Goal: Task Accomplishment & Management: Manage account settings

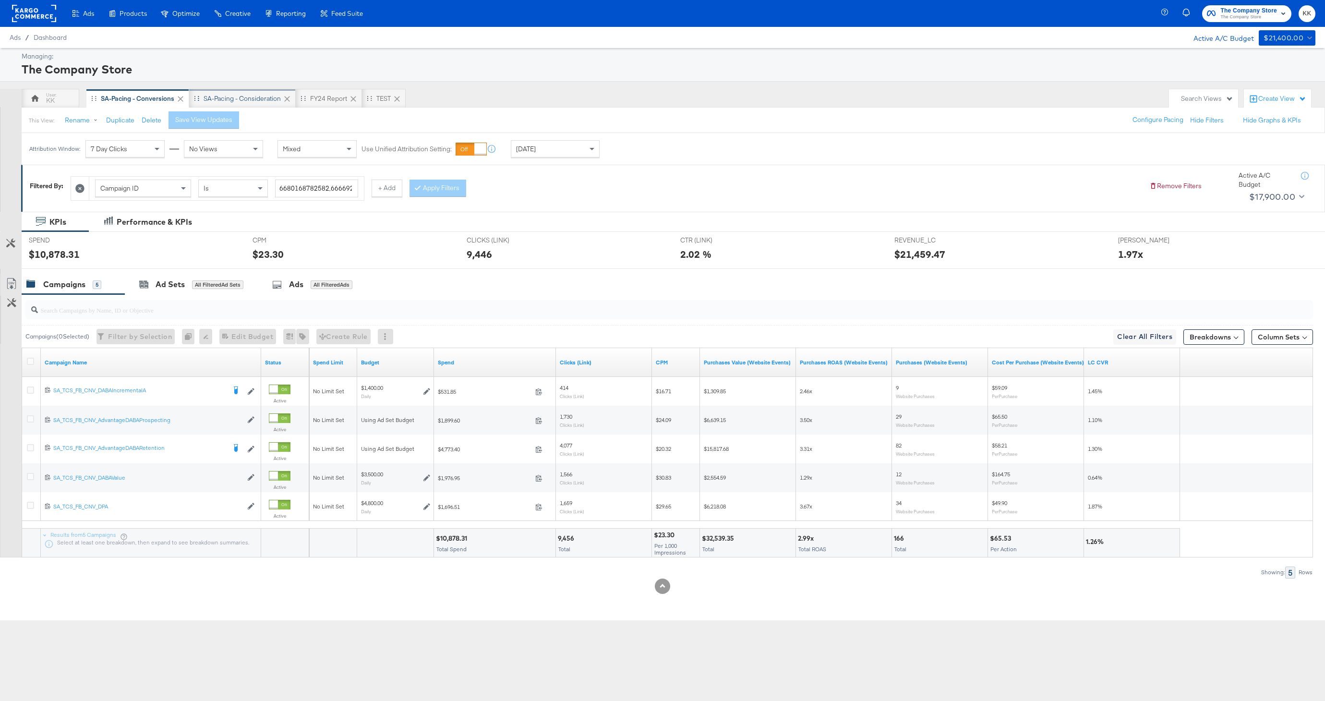
click at [240, 94] on div "SA-Pacing - Consideration" at bounding box center [242, 98] width 77 height 9
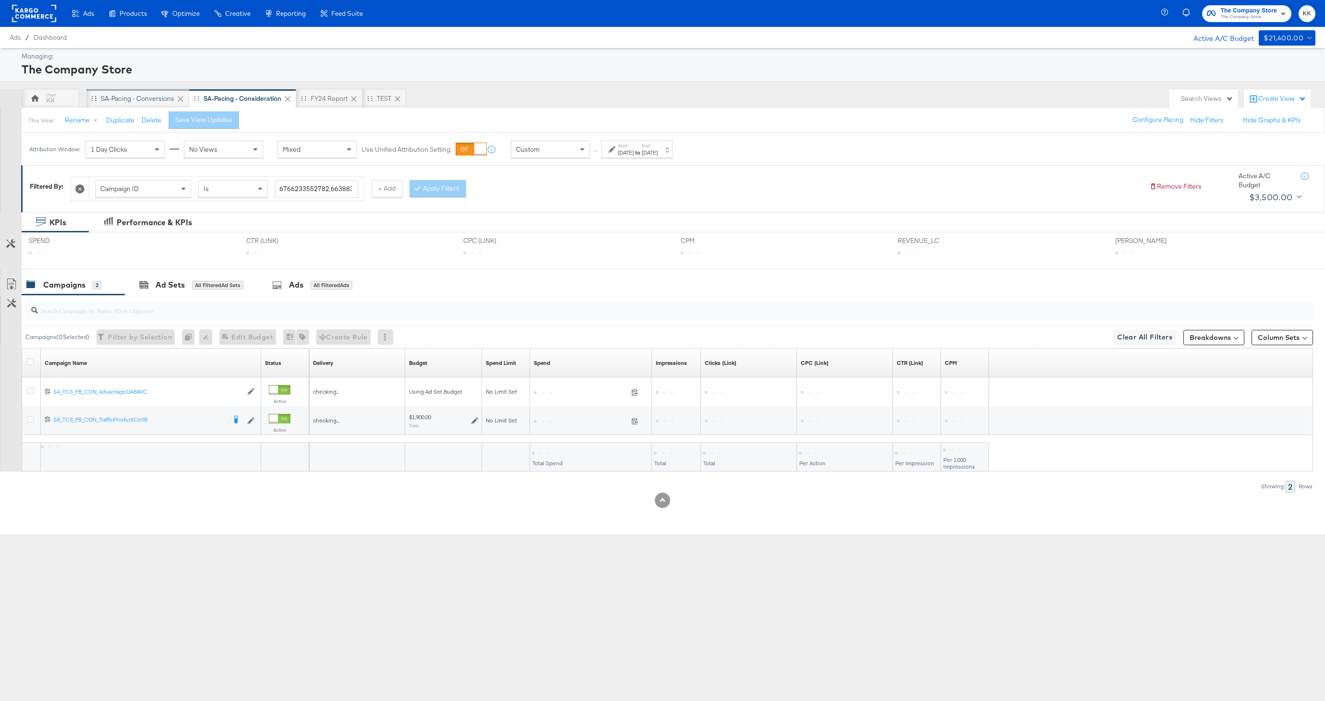
click at [140, 96] on div "SA-Pacing - Conversions" at bounding box center [137, 98] width 73 height 9
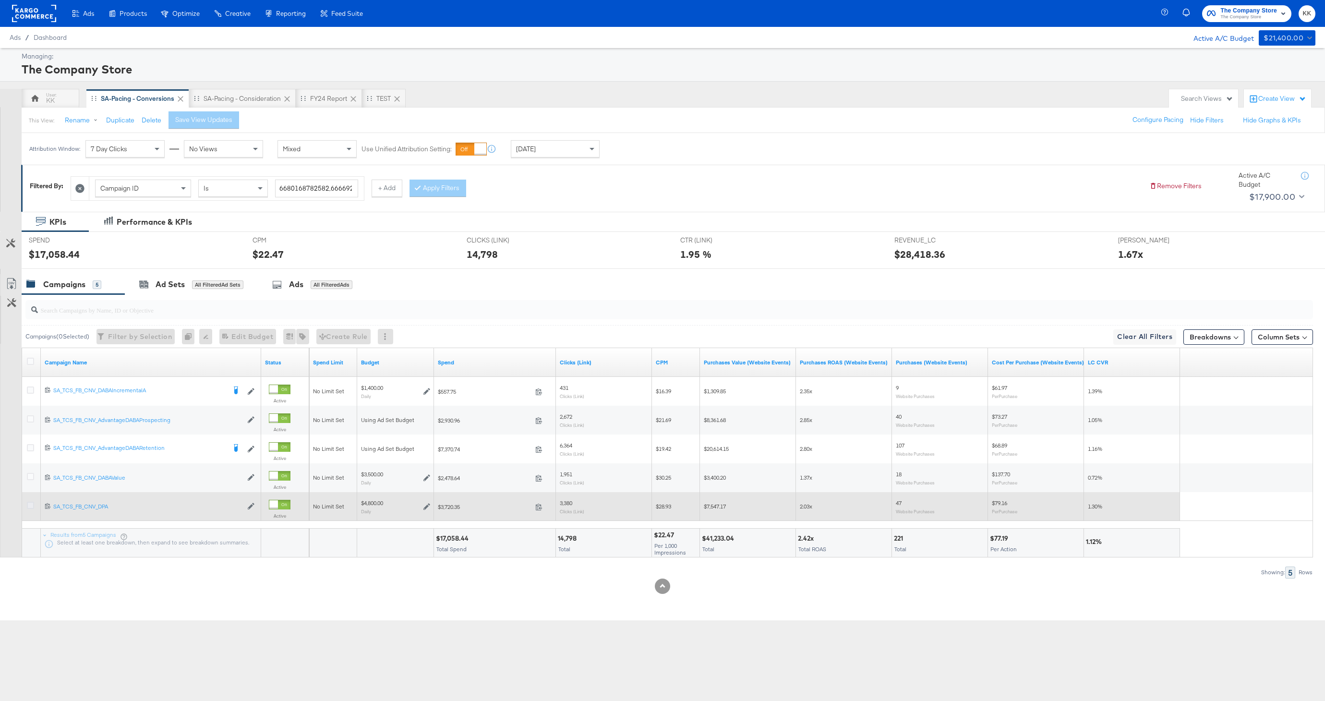
click at [30, 506] on icon at bounding box center [30, 505] width 7 height 7
click at [0, 0] on input "checkbox" at bounding box center [0, 0] width 0 height 0
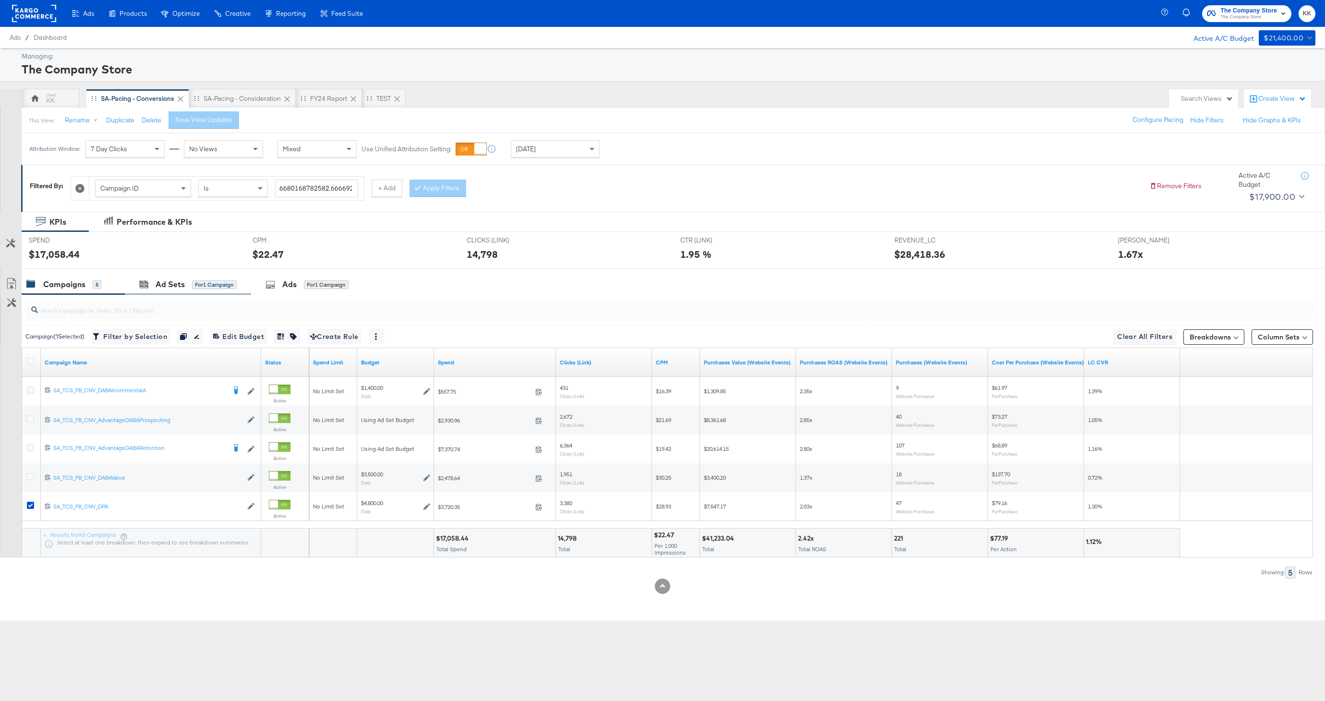
click at [170, 275] on div "Ad Sets for 1 Campaign" at bounding box center [188, 284] width 126 height 21
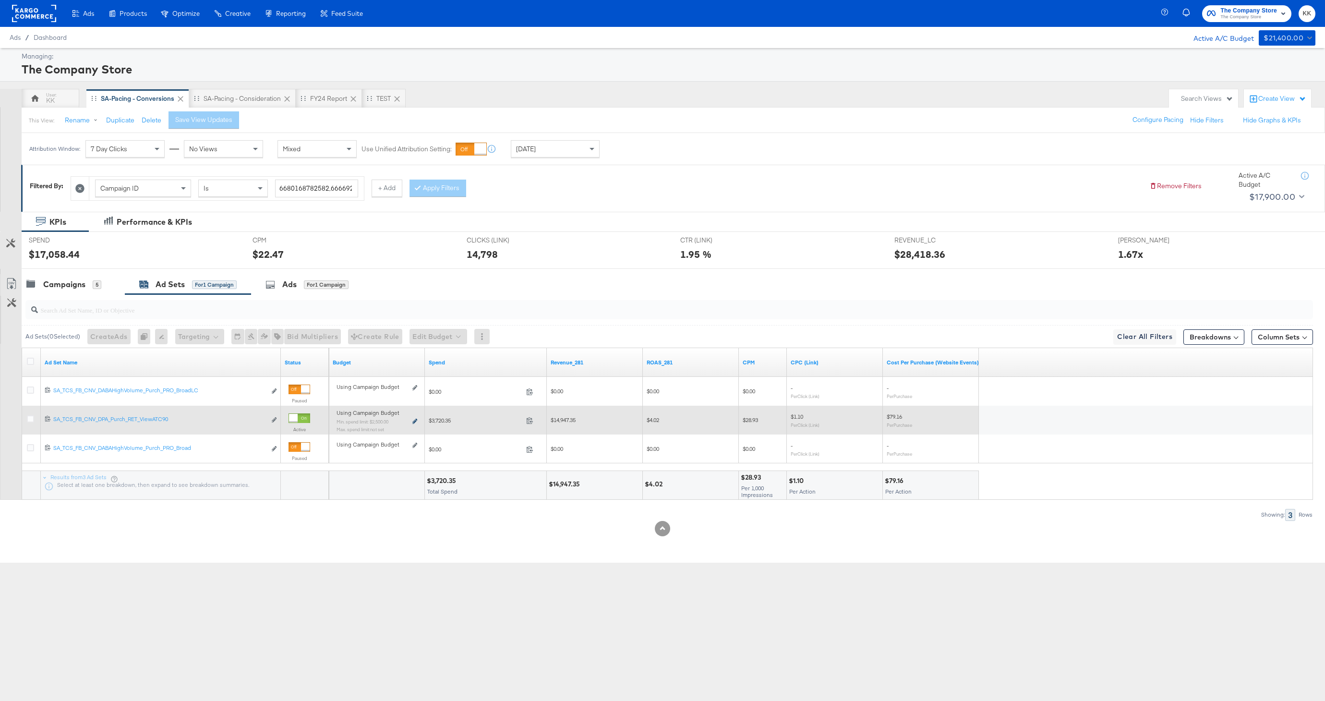
click at [415, 421] on icon at bounding box center [414, 421] width 5 height 5
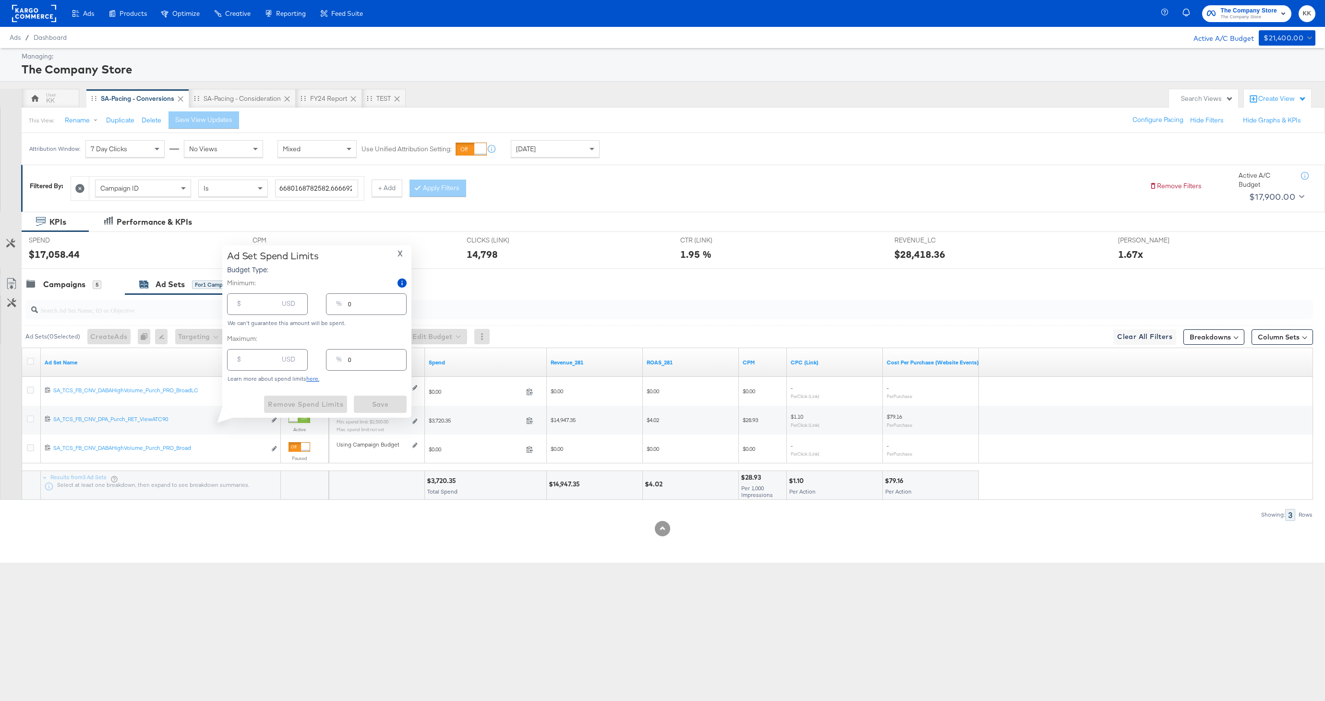
type input "2500.00"
type input "52"
drag, startPoint x: 252, startPoint y: 305, endPoint x: 242, endPoint y: 293, distance: 15.7
click at [243, 305] on div "$ 2500.00 USD" at bounding box center [267, 304] width 81 height 22
type input "00.00"
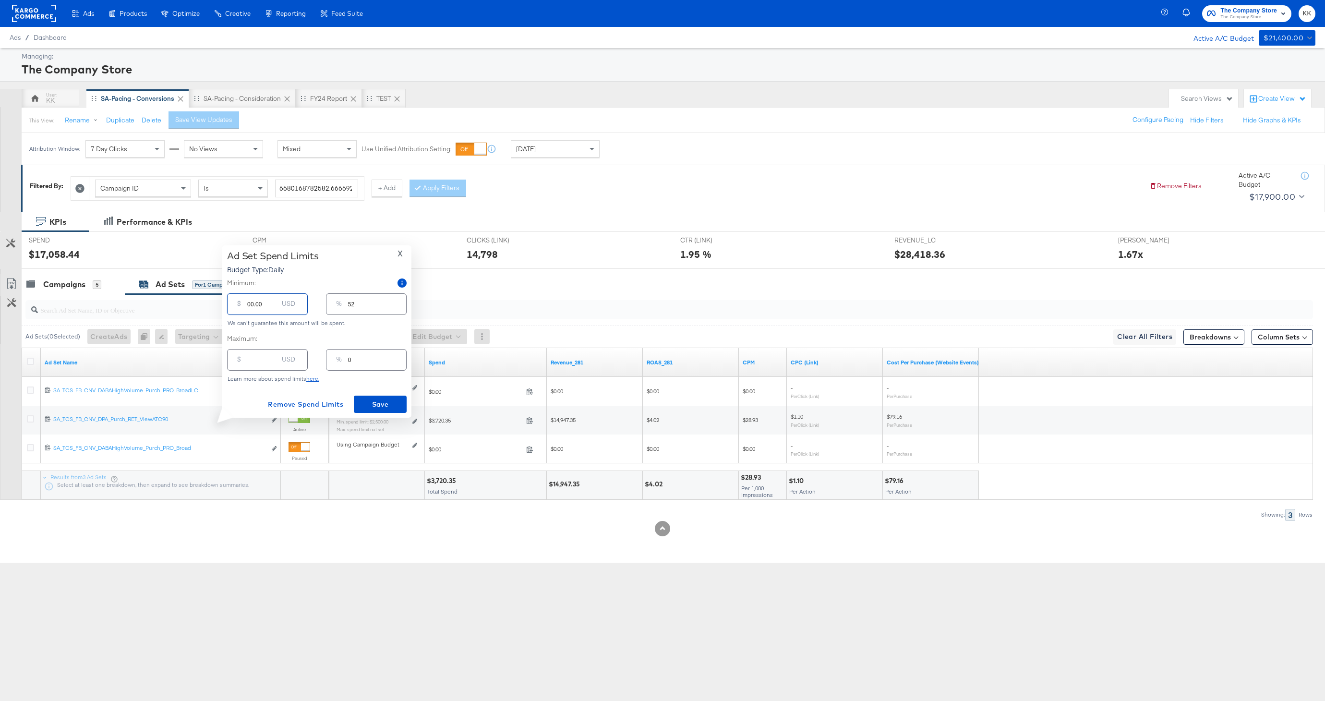
type input "0"
type input "100.00"
type input "2"
type input "100.00"
click at [254, 362] on input "number" at bounding box center [262, 356] width 31 height 21
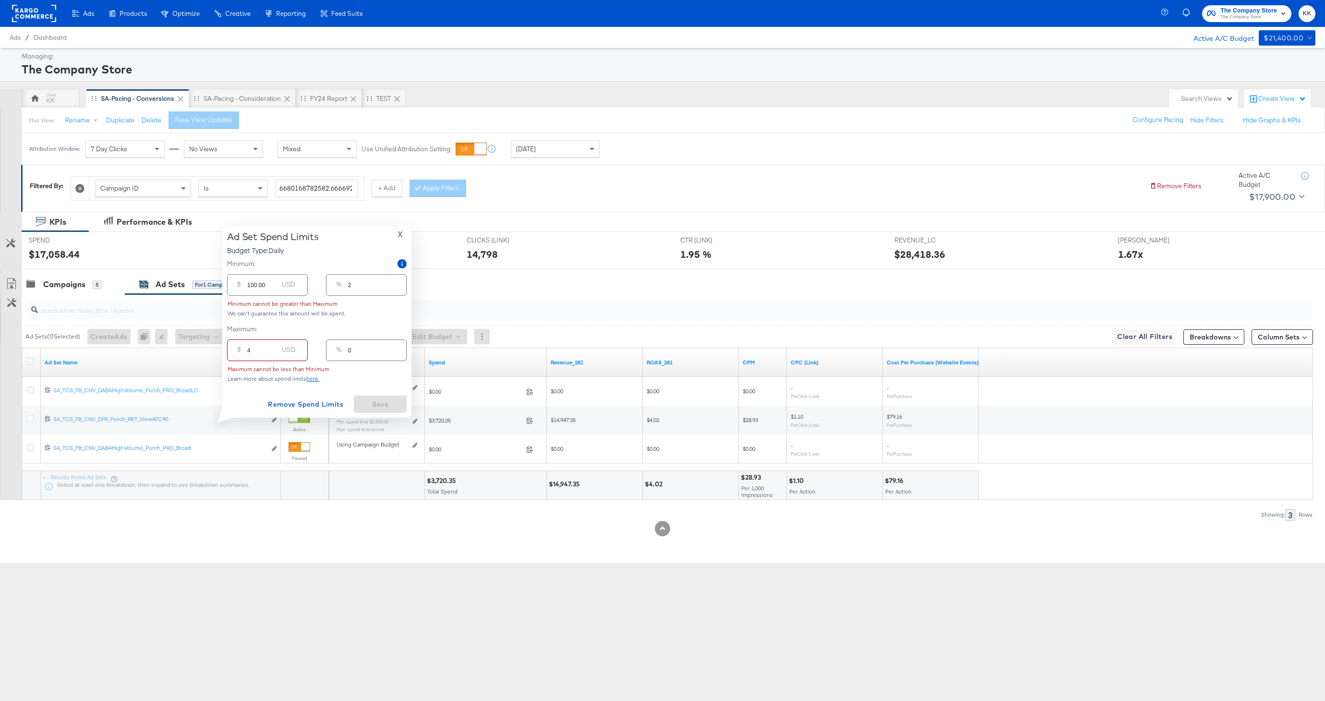
type input "42"
type input "1"
type input "420"
type input "9"
type input "4200"
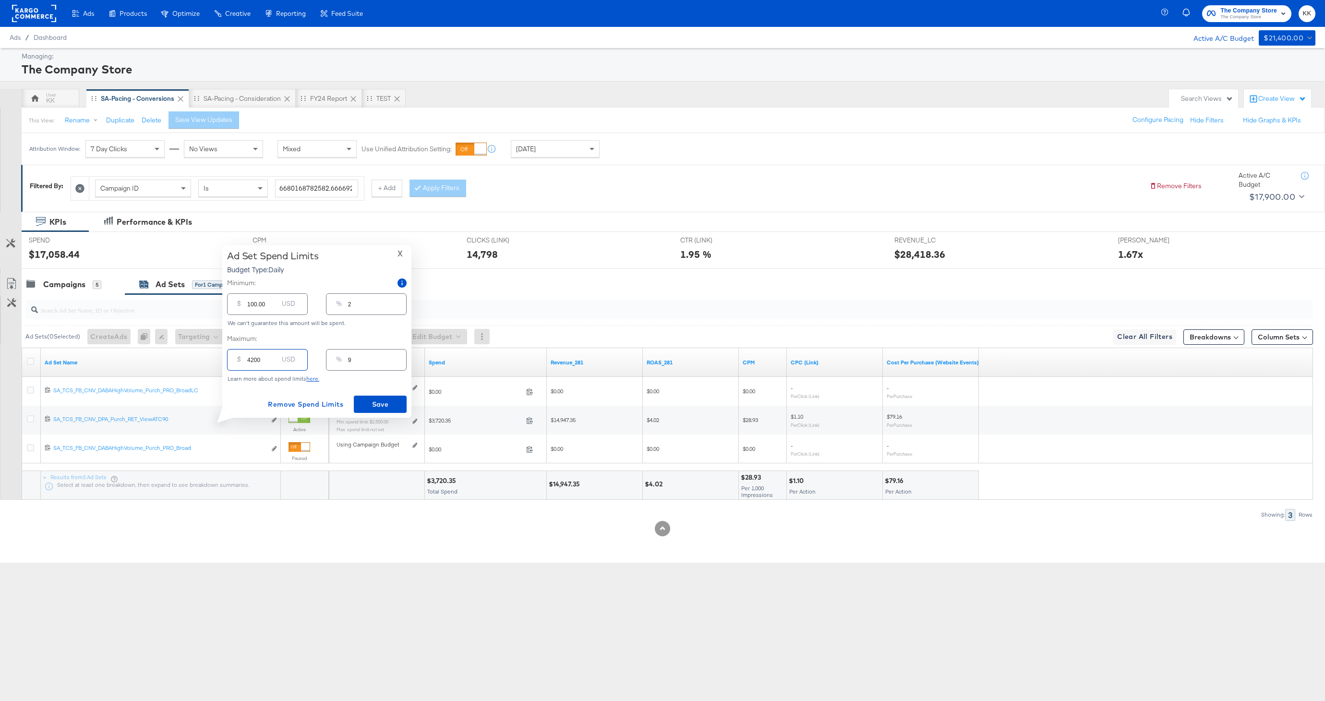
type input "88"
click at [373, 402] on span "Save" at bounding box center [380, 404] width 45 height 12
click at [254, 360] on input "4200.00" at bounding box center [262, 356] width 31 height 21
type input "400.00"
type input "8"
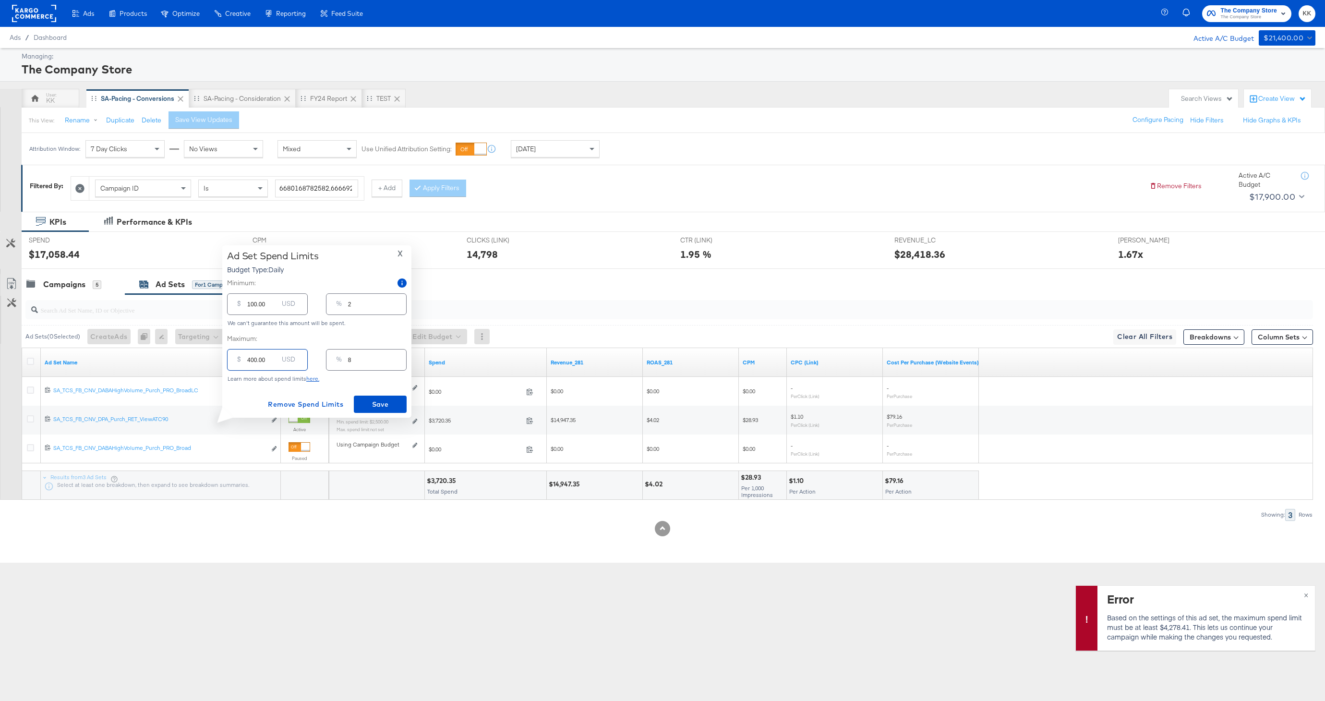
type input "4300.00"
type input "90"
type input "4300.00"
click at [395, 410] on button "Save" at bounding box center [380, 404] width 53 height 17
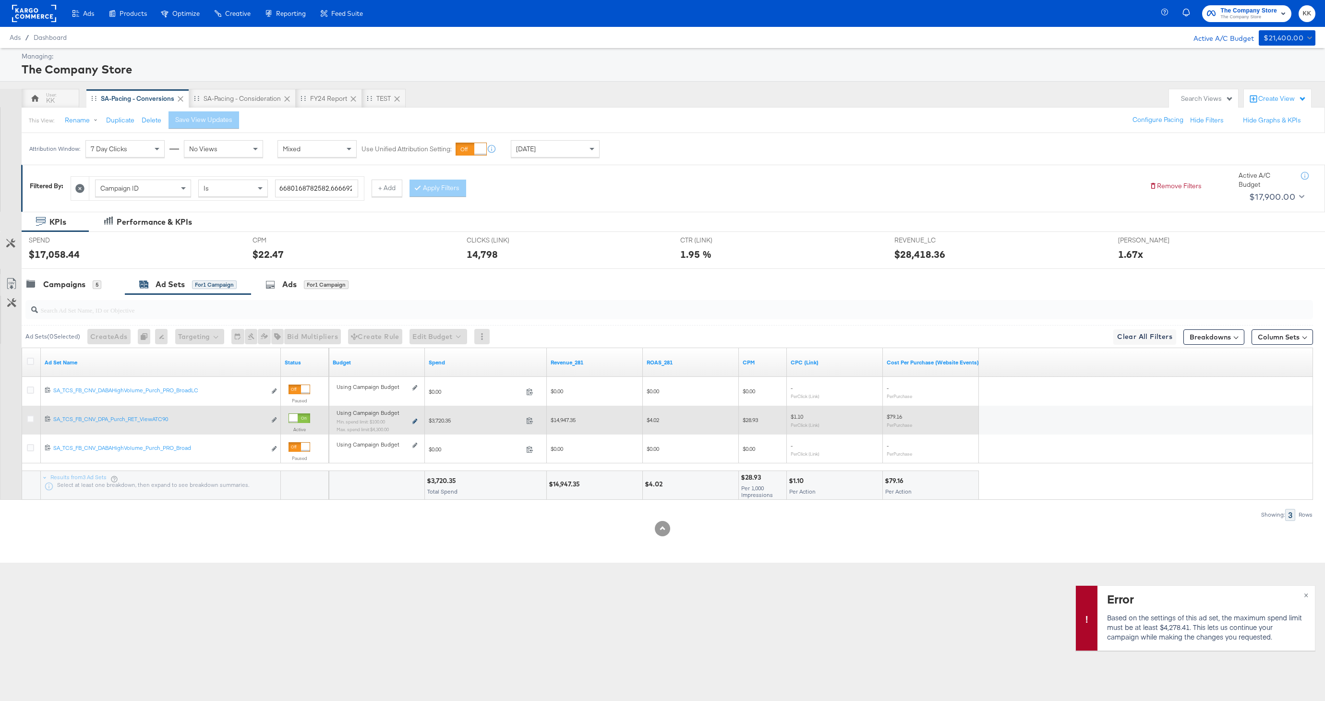
click at [415, 419] on icon at bounding box center [414, 421] width 5 height 5
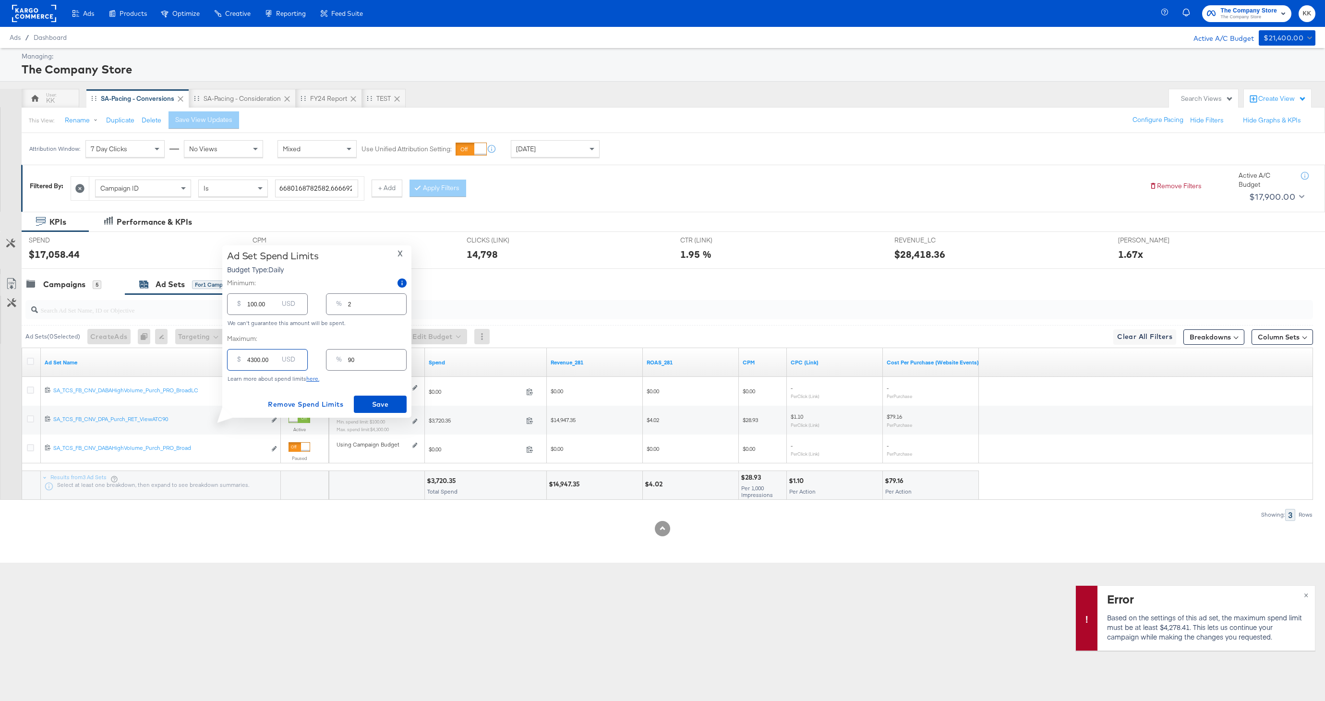
click at [252, 363] on input "4300.00" at bounding box center [262, 356] width 31 height 21
type input "400.00"
type input "8"
type input "4500.00"
type input "94"
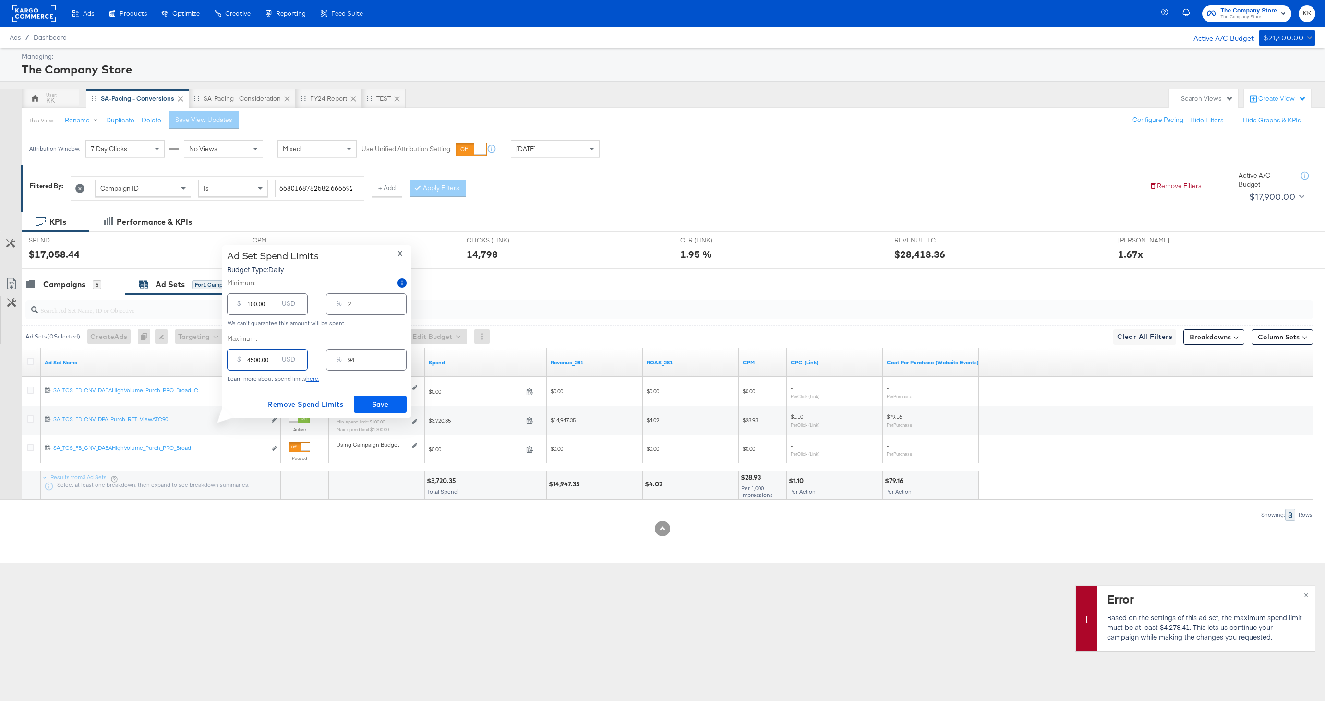
type input "4500.00"
click at [375, 396] on button "Save" at bounding box center [380, 404] width 53 height 17
click at [1310, 590] on button "×" at bounding box center [1306, 594] width 18 height 17
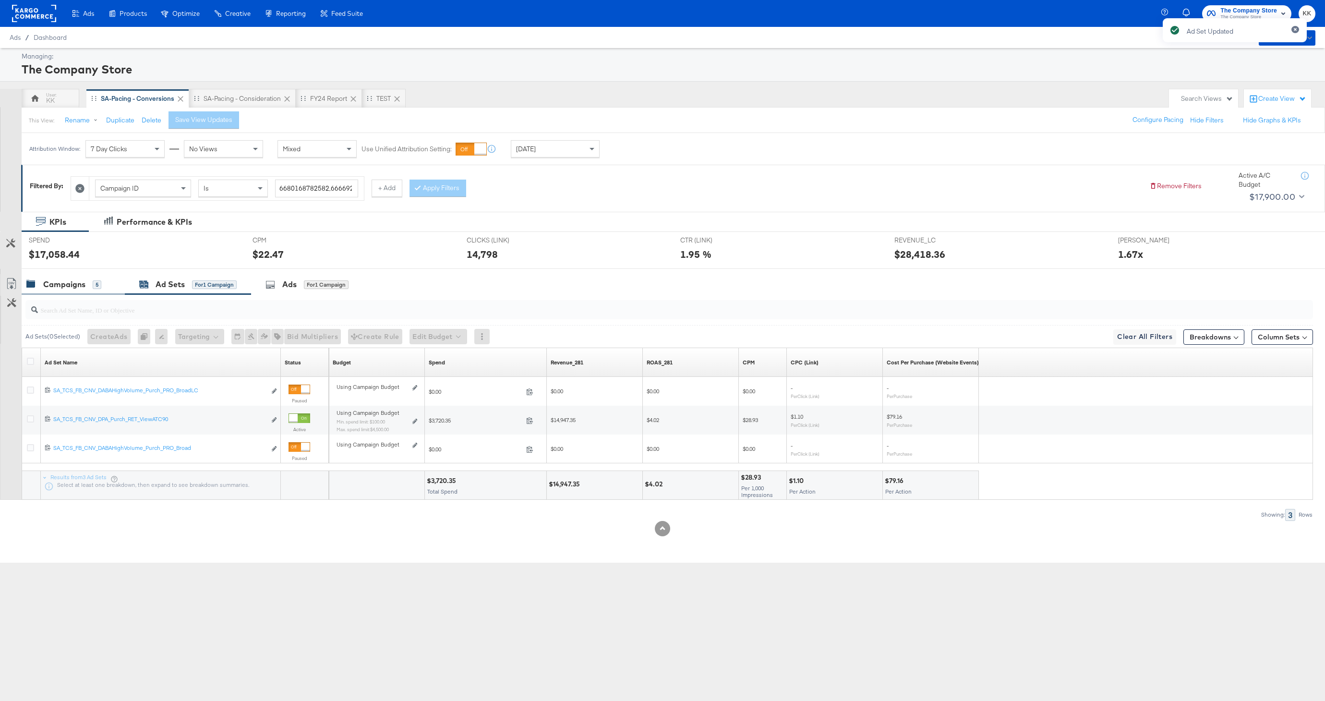
click at [90, 288] on div "Campaigns 5" at bounding box center [63, 284] width 75 height 11
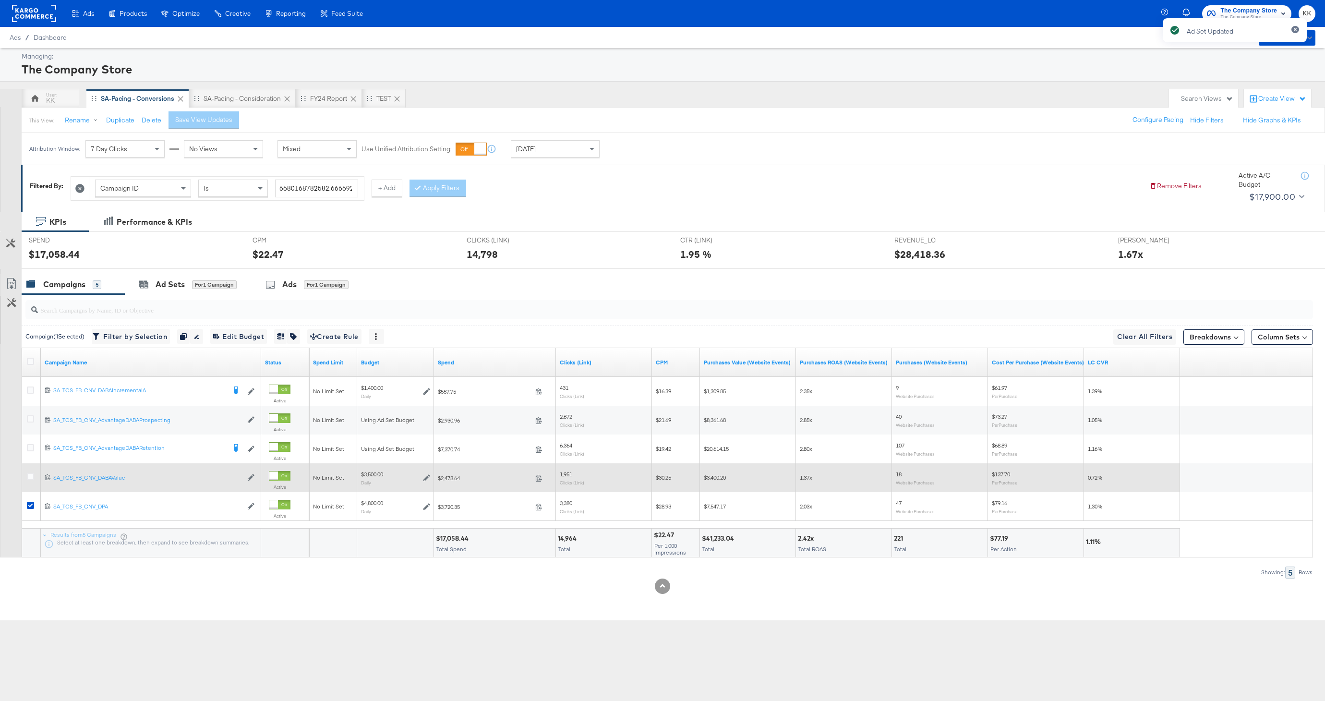
click at [26, 477] on div at bounding box center [32, 477] width 18 height 17
click at [26, 474] on div at bounding box center [32, 477] width 18 height 17
click at [27, 478] on icon at bounding box center [30, 476] width 7 height 7
click at [0, 0] on input "checkbox" at bounding box center [0, 0] width 0 height 0
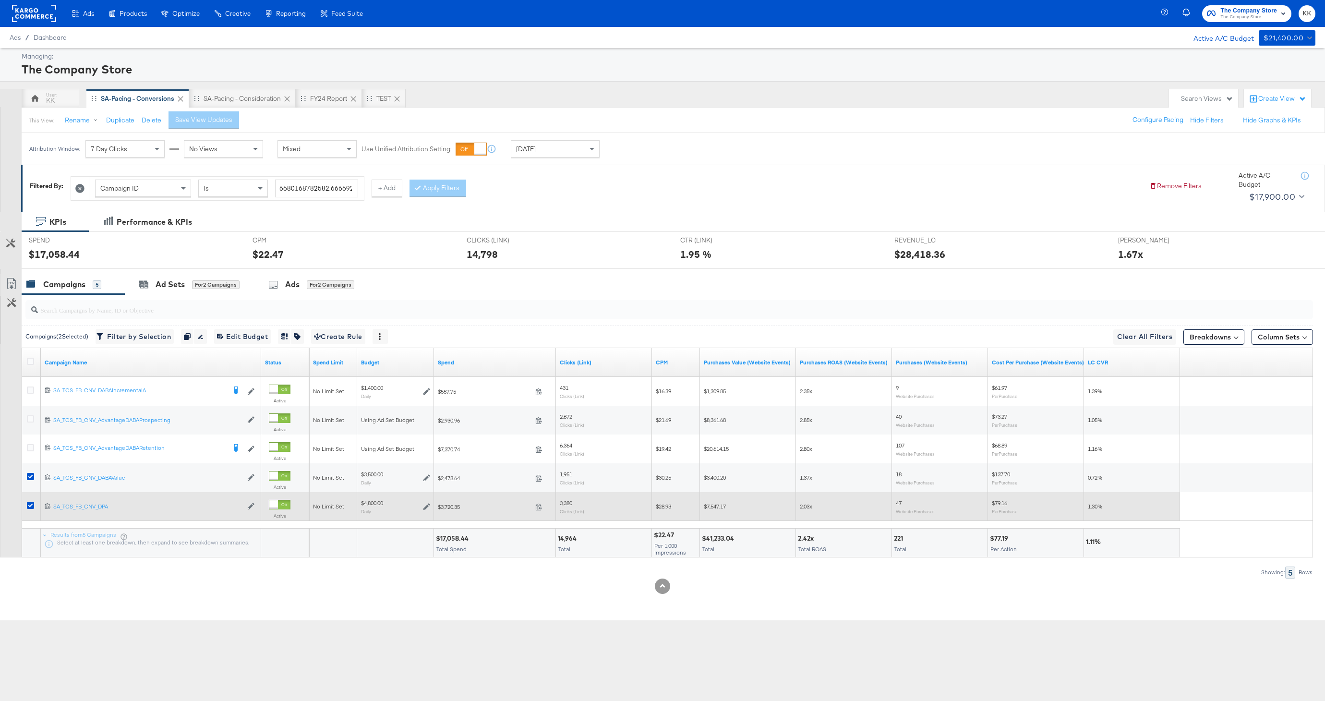
click at [33, 500] on div at bounding box center [32, 506] width 18 height 17
click at [33, 503] on icon at bounding box center [30, 505] width 7 height 7
click at [0, 0] on input "checkbox" at bounding box center [0, 0] width 0 height 0
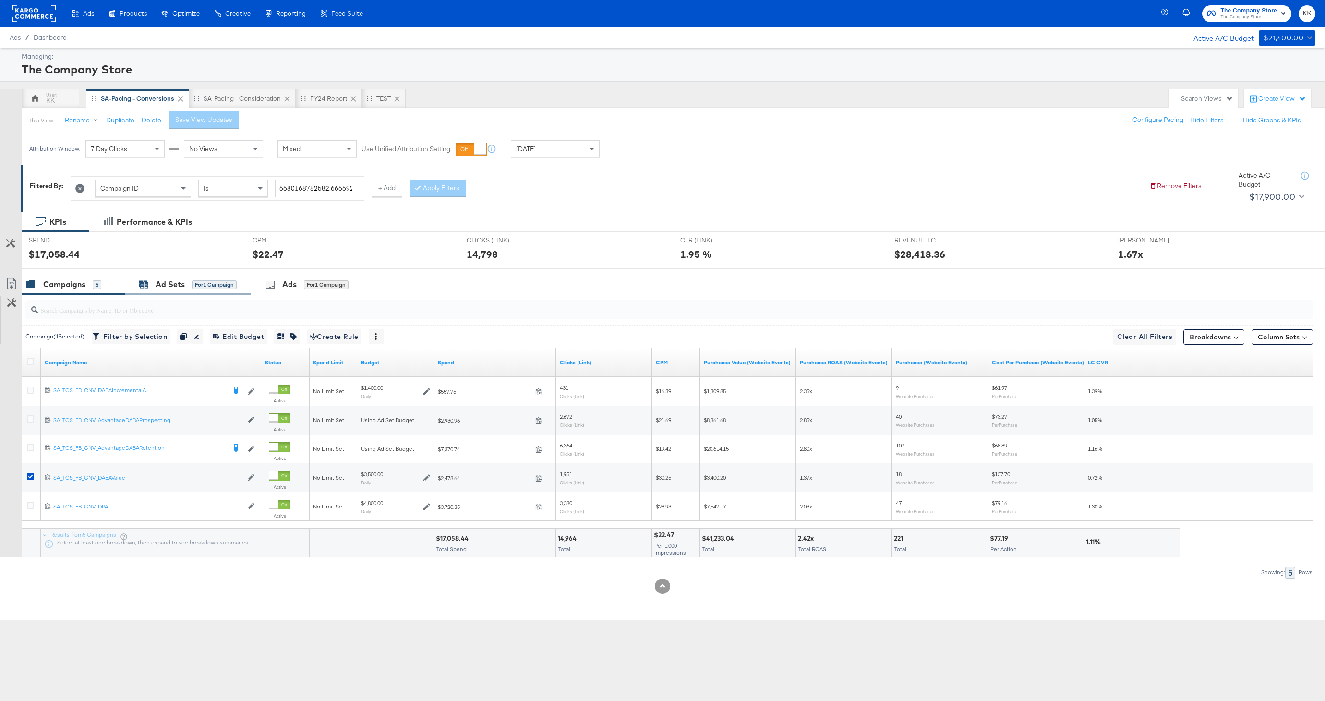
click at [188, 286] on div "Ad Sets for 1 Campaign" at bounding box center [187, 284] width 97 height 11
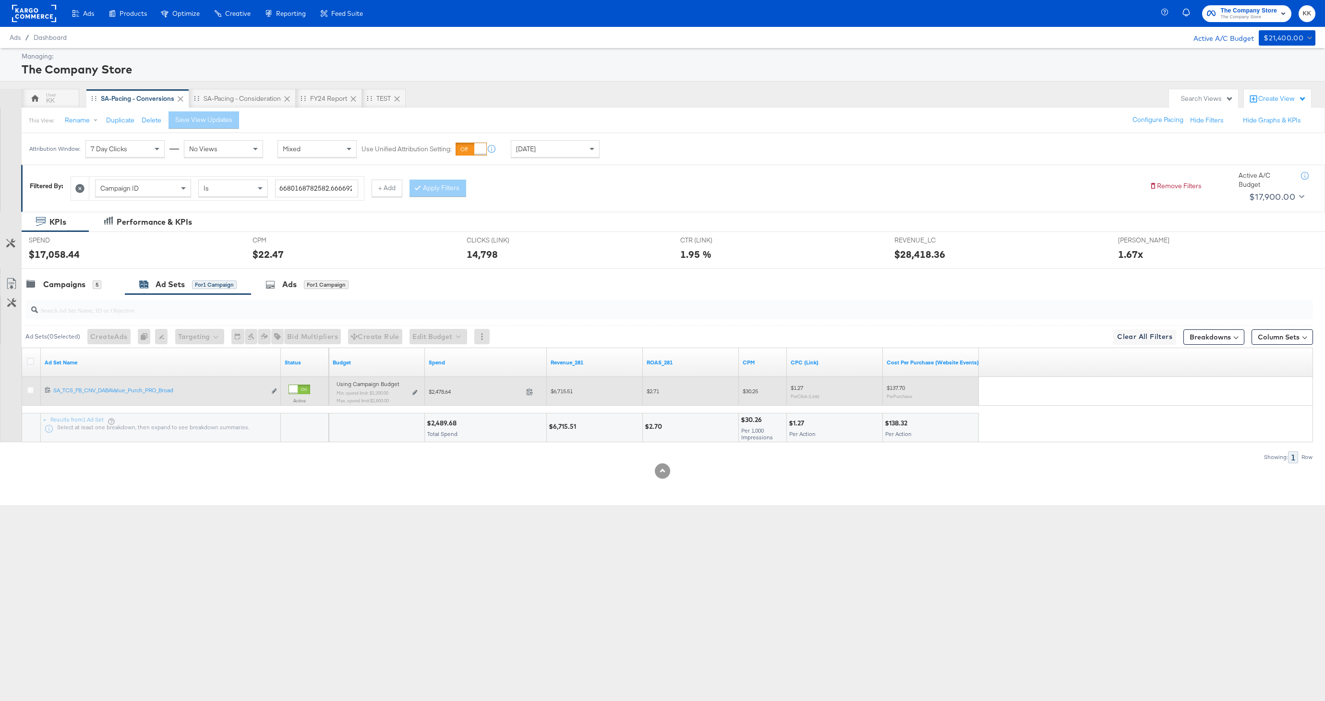
click at [417, 390] on div "Using Campaign Budget Min. spend limit: $1,200.00 Max. spend limit : $2,800.00 …" at bounding box center [377, 396] width 88 height 30
click at [412, 390] on icon at bounding box center [414, 392] width 5 height 5
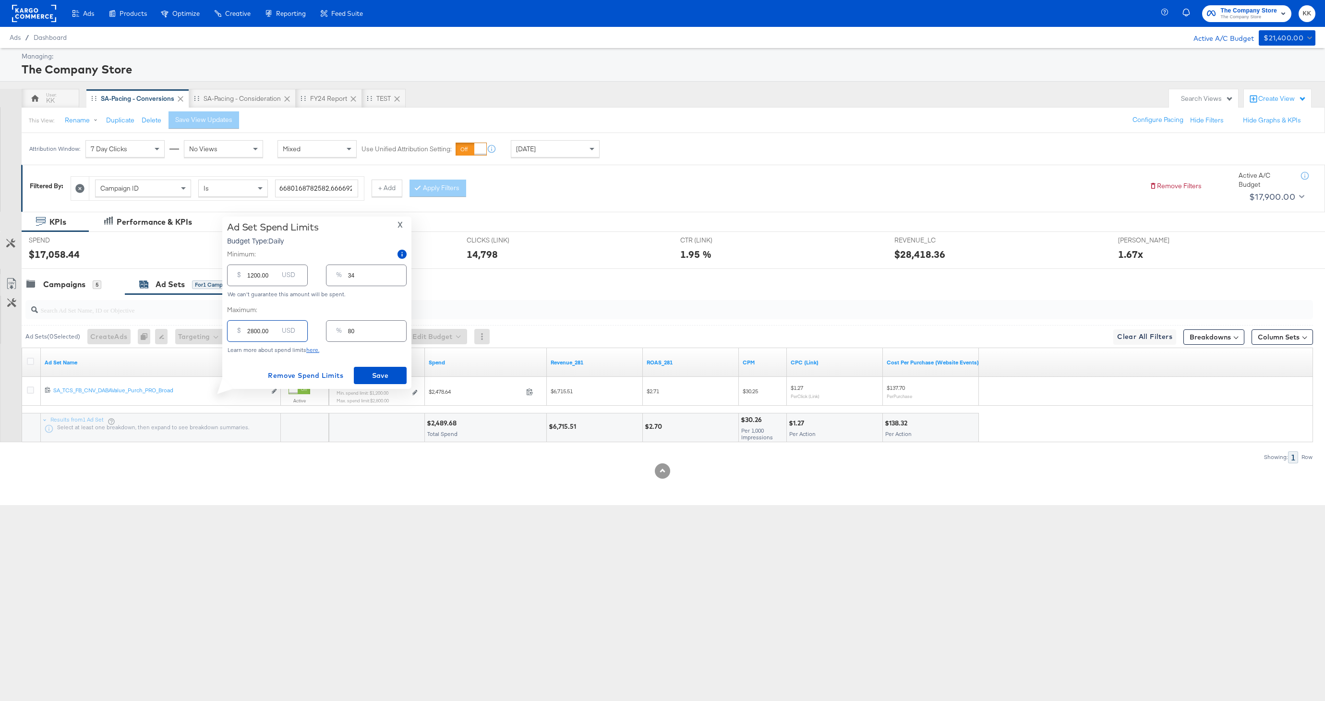
drag, startPoint x: 254, startPoint y: 333, endPoint x: 237, endPoint y: 333, distance: 16.8
click at [237, 333] on div "$ 2800.00 USD" at bounding box center [267, 331] width 81 height 22
type input "300.00"
type input "9"
type input "3500.00"
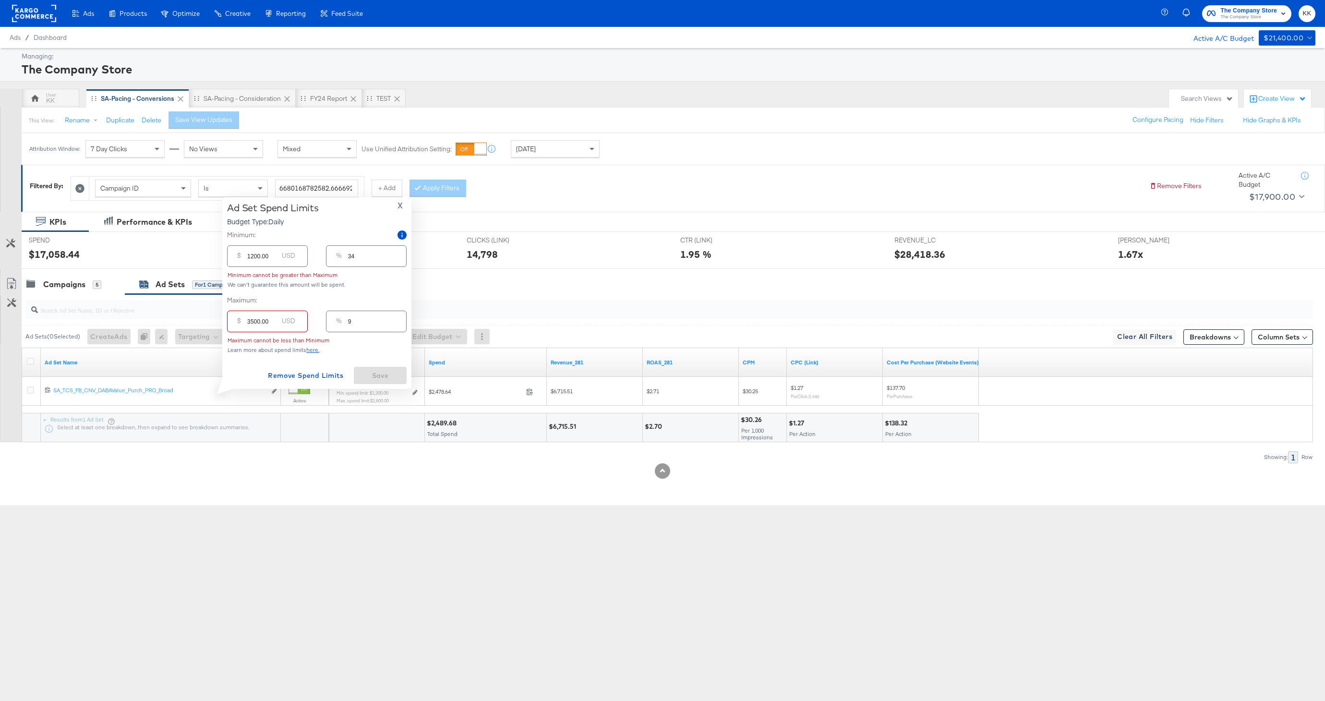
type input "100"
type input "3500.00"
drag, startPoint x: 253, startPoint y: 276, endPoint x: 243, endPoint y: 276, distance: 10.6
click at [243, 276] on div "$ 1200.00 USD" at bounding box center [267, 275] width 81 height 22
type input "100.00"
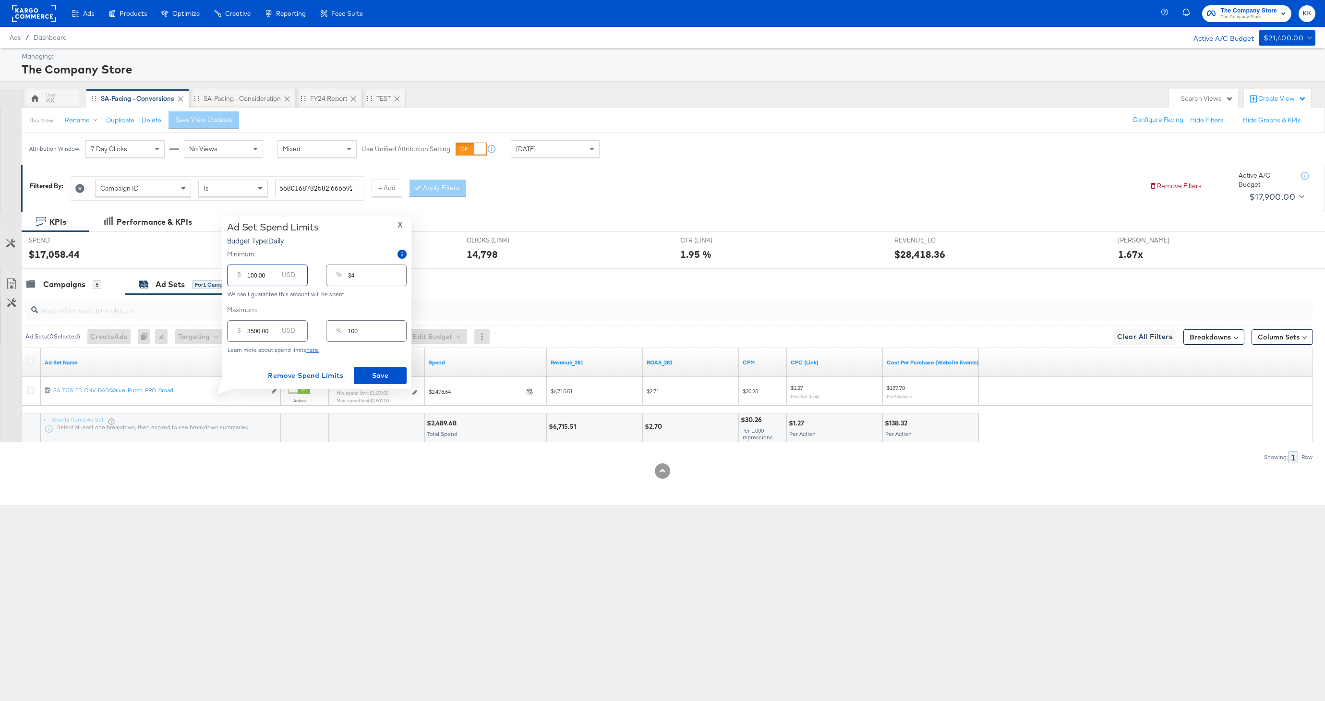
type input "3"
type input "1900.00"
type input "54"
type input "1900.00"
click at [394, 365] on div "Ad Set Spend Limits Budget Type: Daily X Minimum: $ 1900.00 USD % 54 We can't g…" at bounding box center [317, 302] width 180 height 163
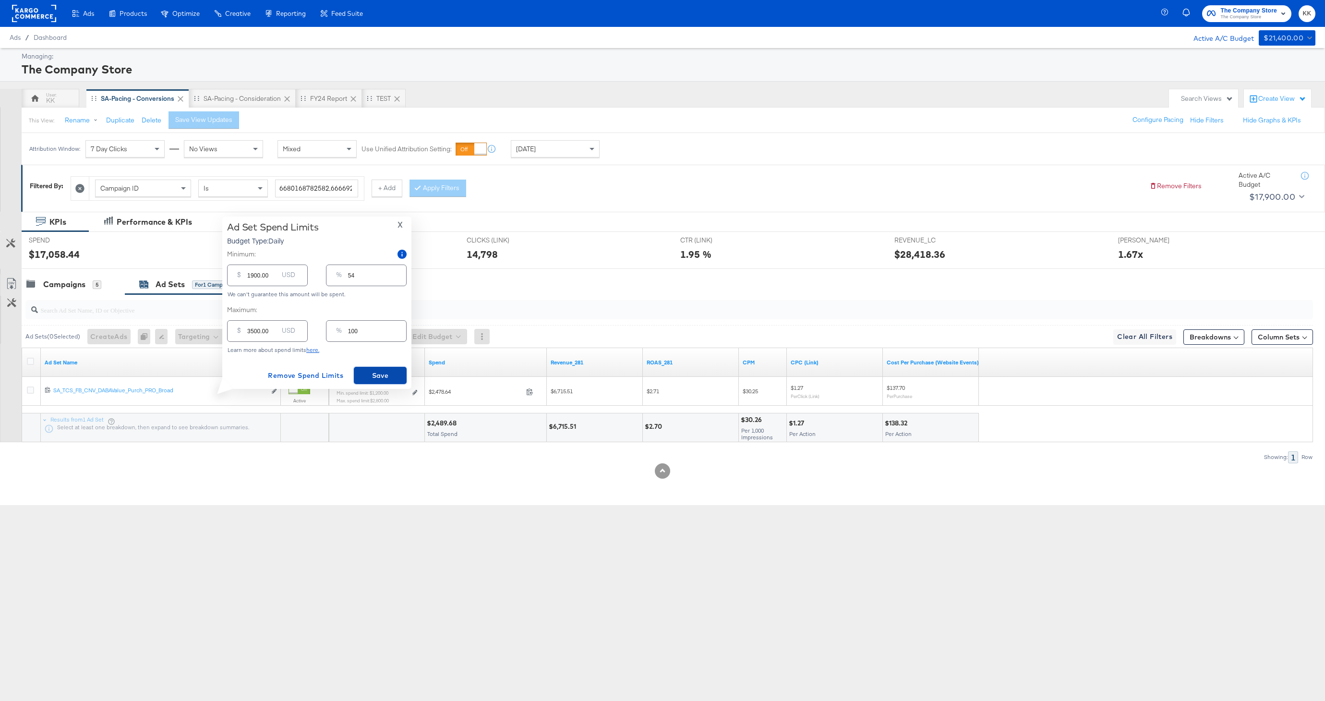
click at [393, 376] on span "Save" at bounding box center [380, 376] width 45 height 12
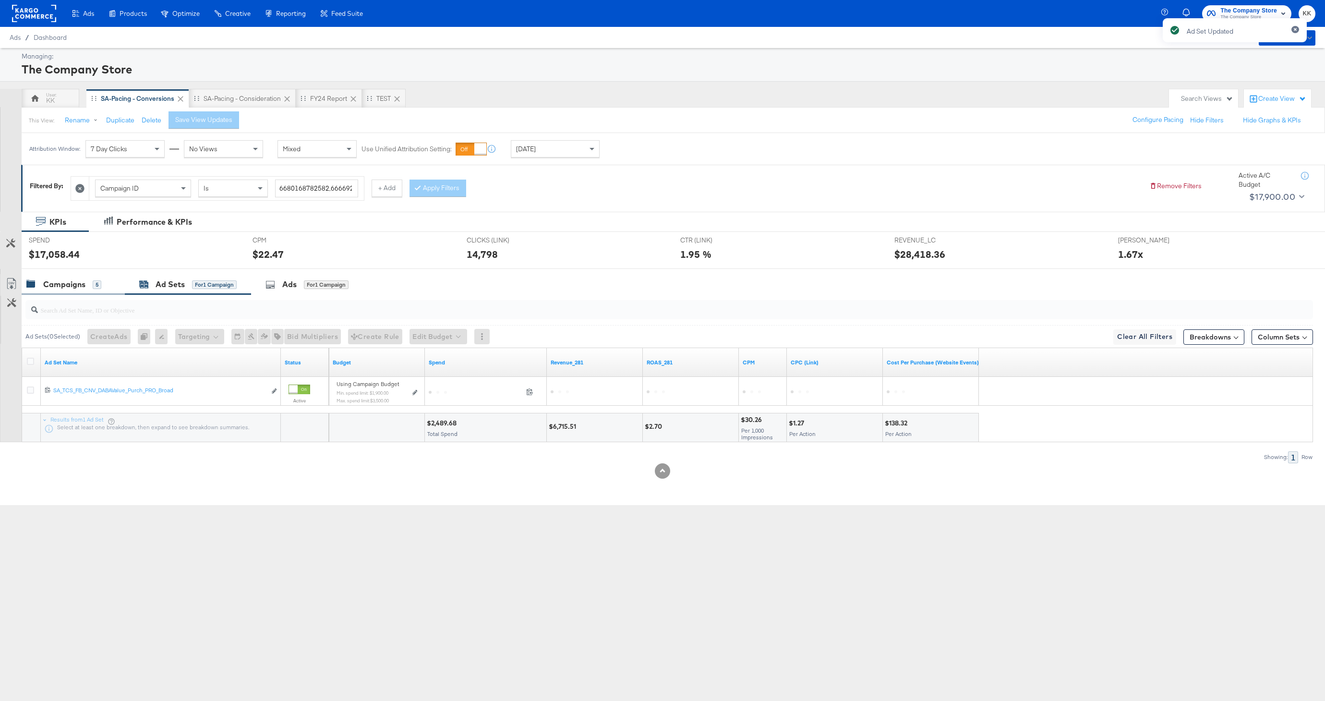
click at [80, 287] on div "Campaigns" at bounding box center [64, 284] width 42 height 11
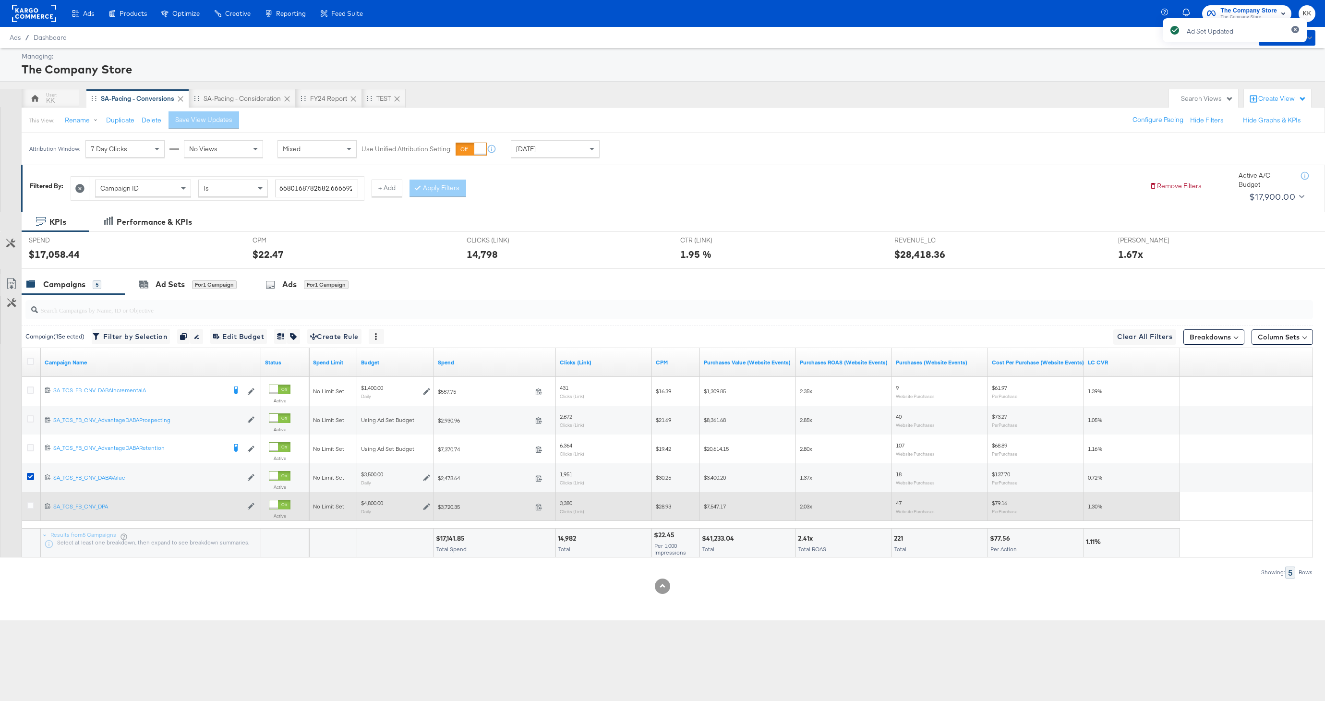
click at [26, 503] on div at bounding box center [32, 506] width 18 height 17
click at [33, 503] on icon at bounding box center [30, 505] width 7 height 7
click at [0, 0] on input "checkbox" at bounding box center [0, 0] width 0 height 0
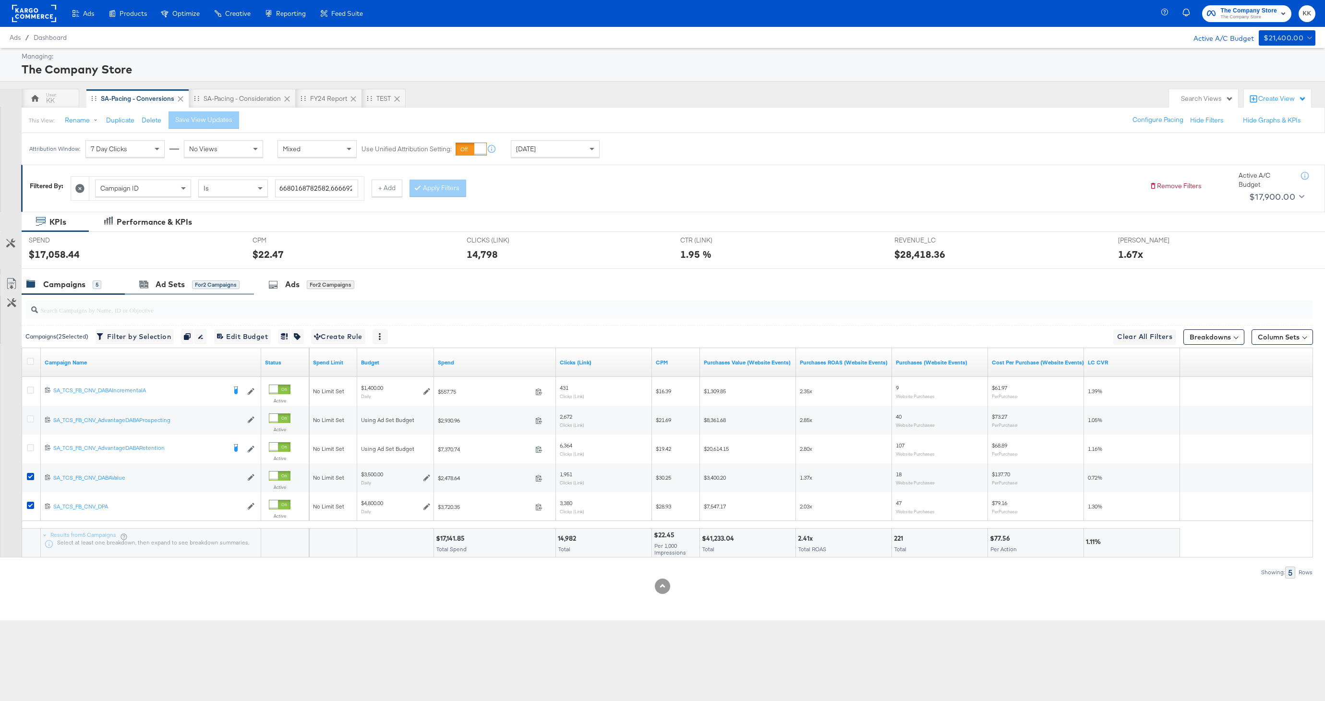
click at [166, 276] on div "Ad Sets for 2 Campaigns" at bounding box center [189, 284] width 129 height 21
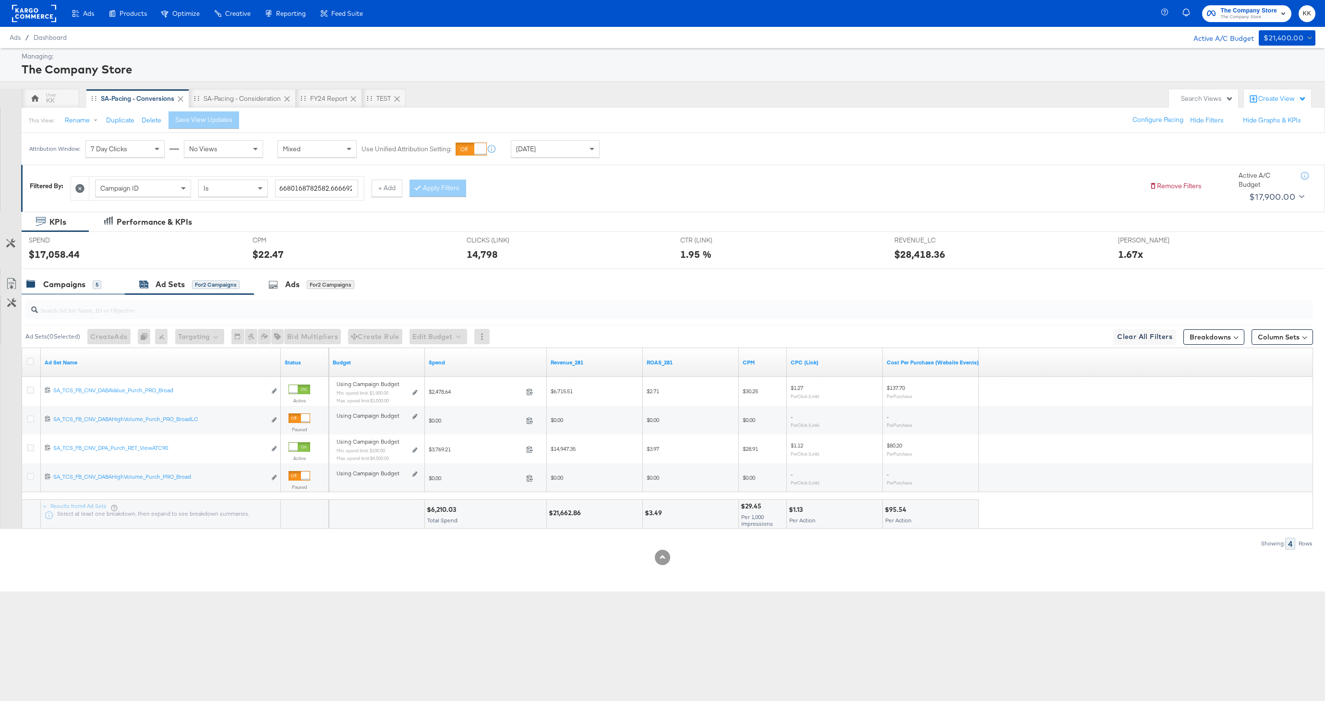
click at [83, 284] on div "Campaigns" at bounding box center [64, 284] width 42 height 11
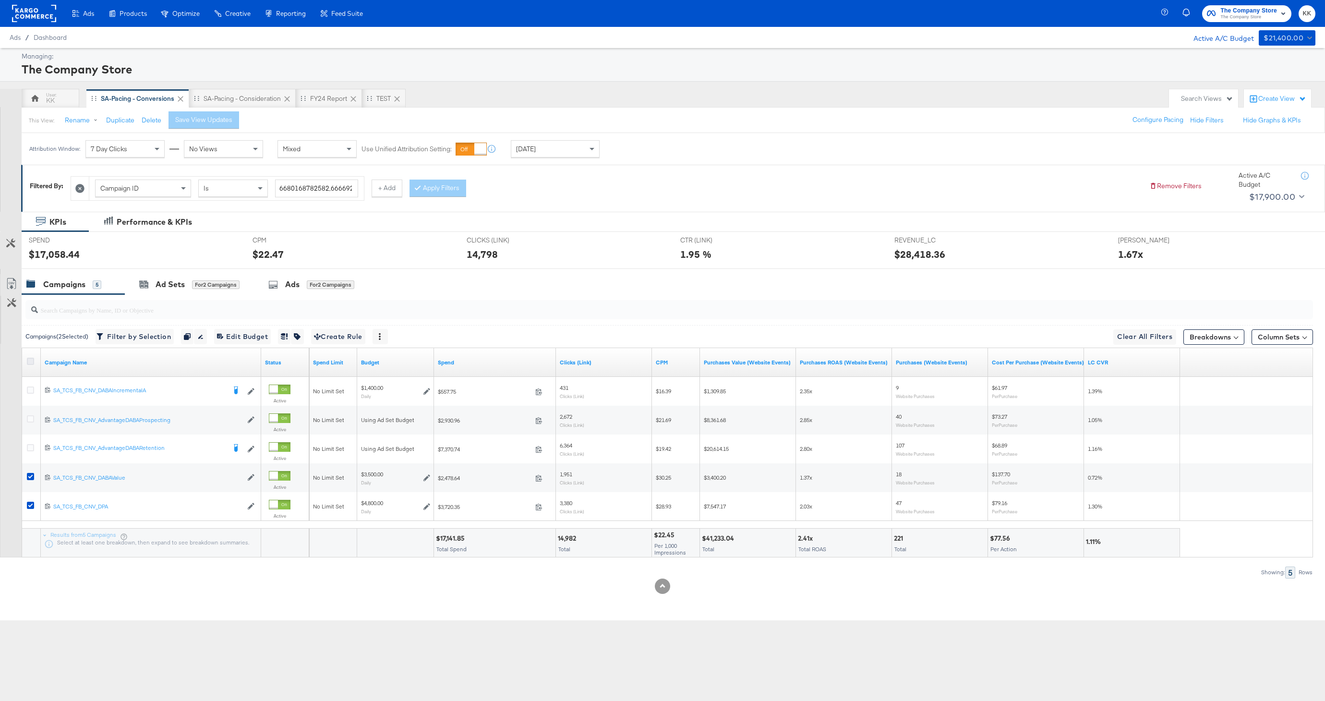
click at [28, 361] on icon at bounding box center [30, 361] width 7 height 7
click at [0, 0] on input "checkbox" at bounding box center [0, 0] width 0 height 0
click at [28, 361] on icon at bounding box center [30, 361] width 7 height 7
click at [0, 0] on input "checkbox" at bounding box center [0, 0] width 0 height 0
